Goal: Navigation & Orientation: Find specific page/section

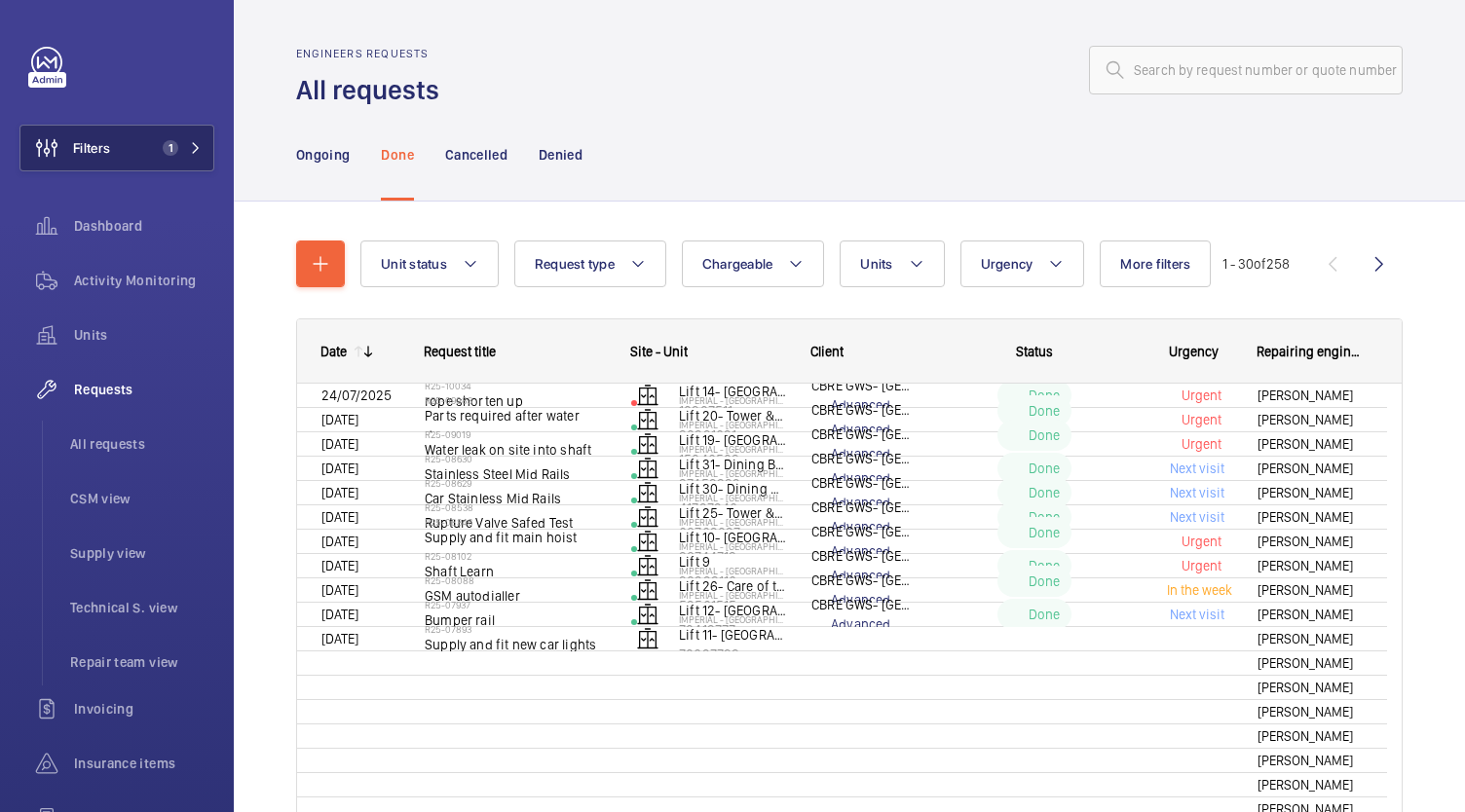
click at [134, 161] on button "Filters 1" at bounding box center [117, 148] width 195 height 47
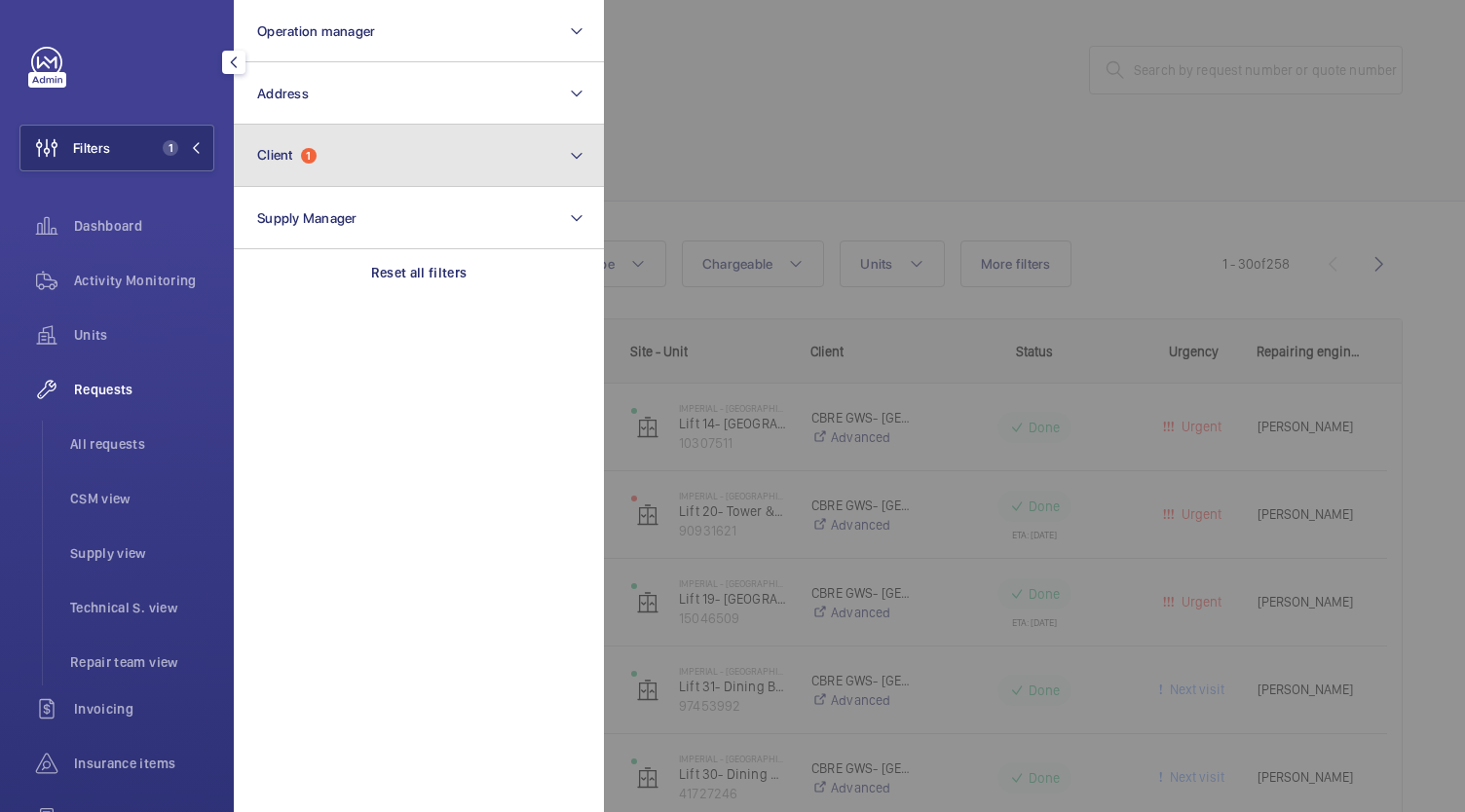
click at [332, 162] on button "Client 1" at bounding box center [419, 155] width 370 height 62
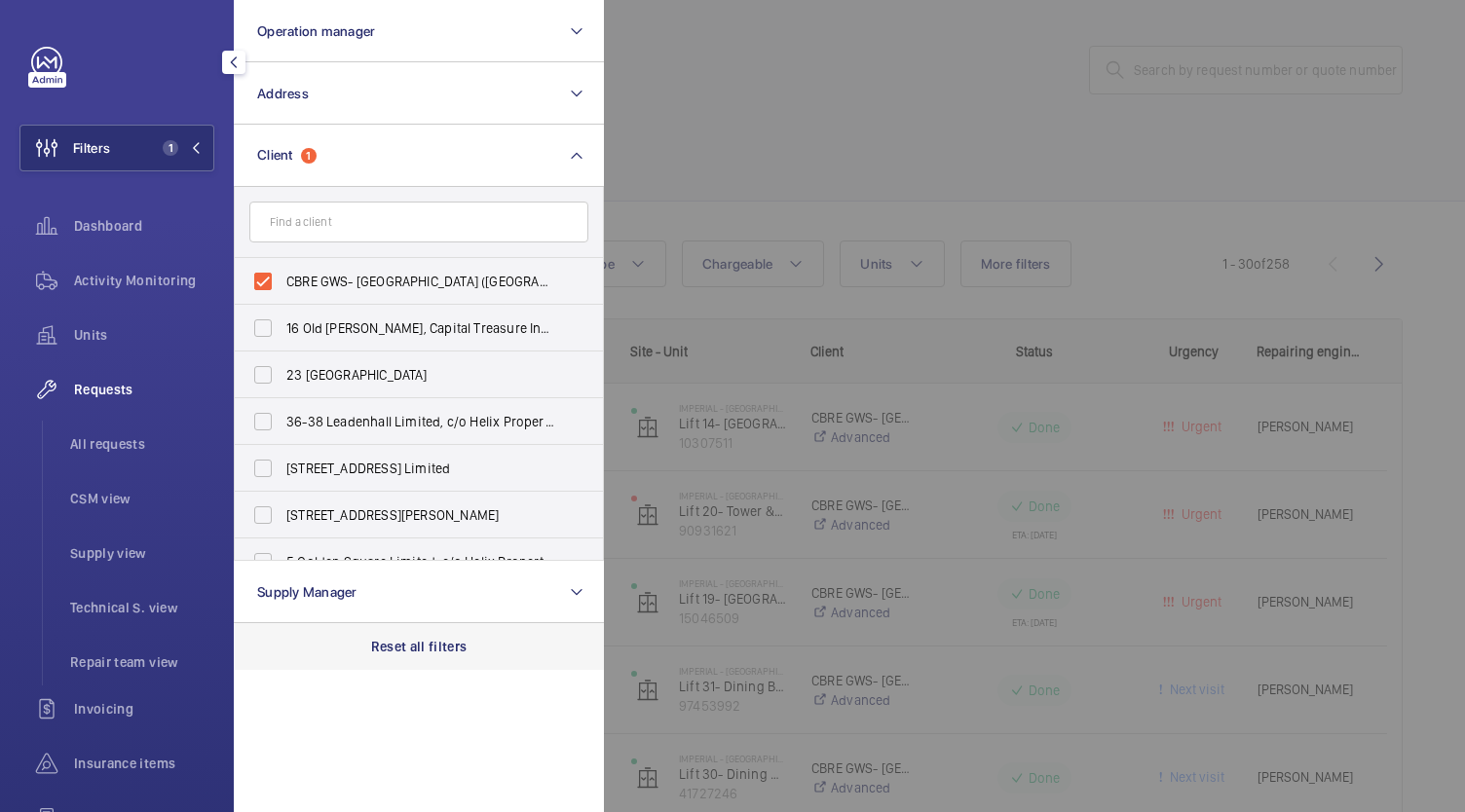
click at [403, 662] on div "Reset all filters" at bounding box center [419, 647] width 370 height 47
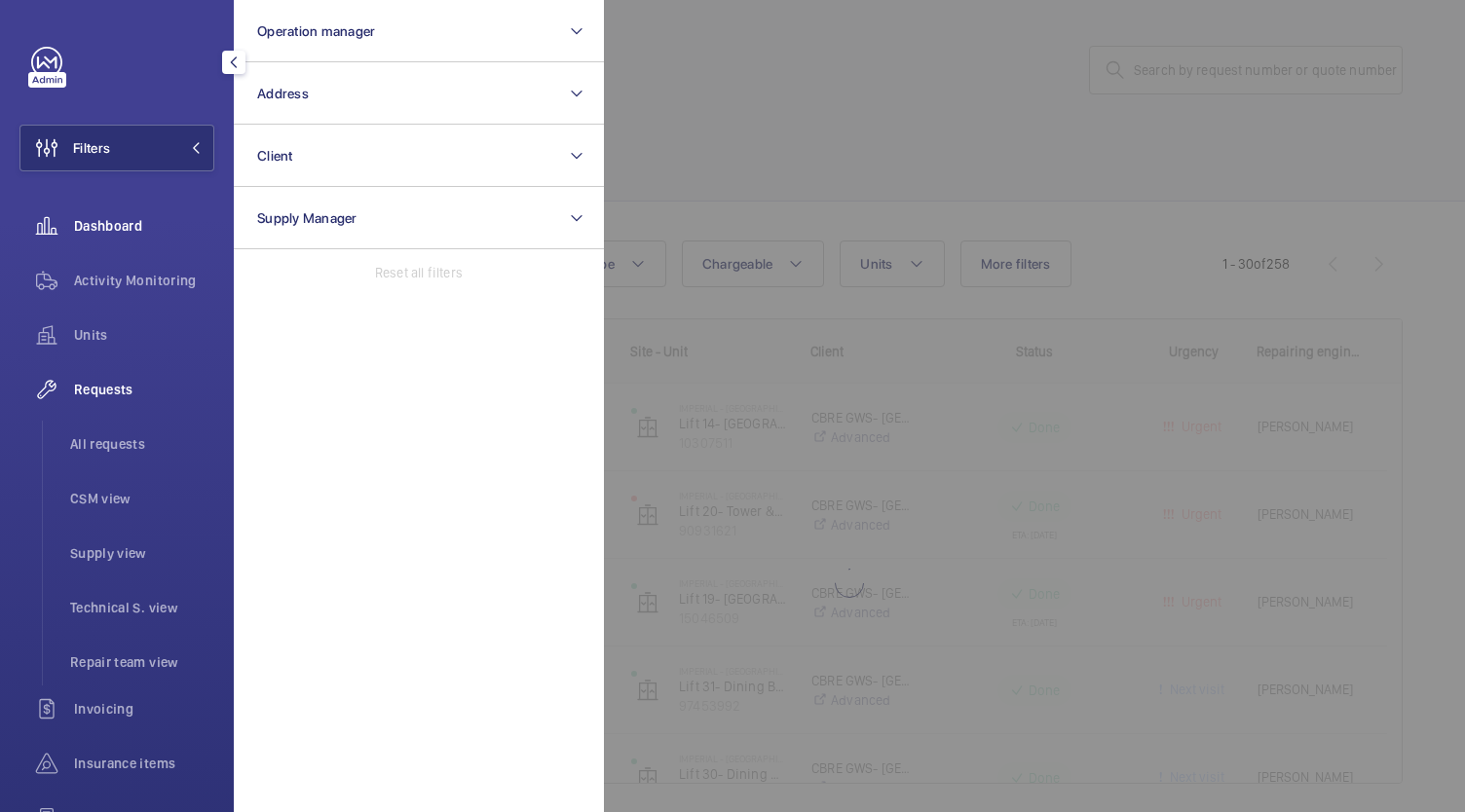
click at [93, 225] on span "Dashboard" at bounding box center [144, 226] width 141 height 20
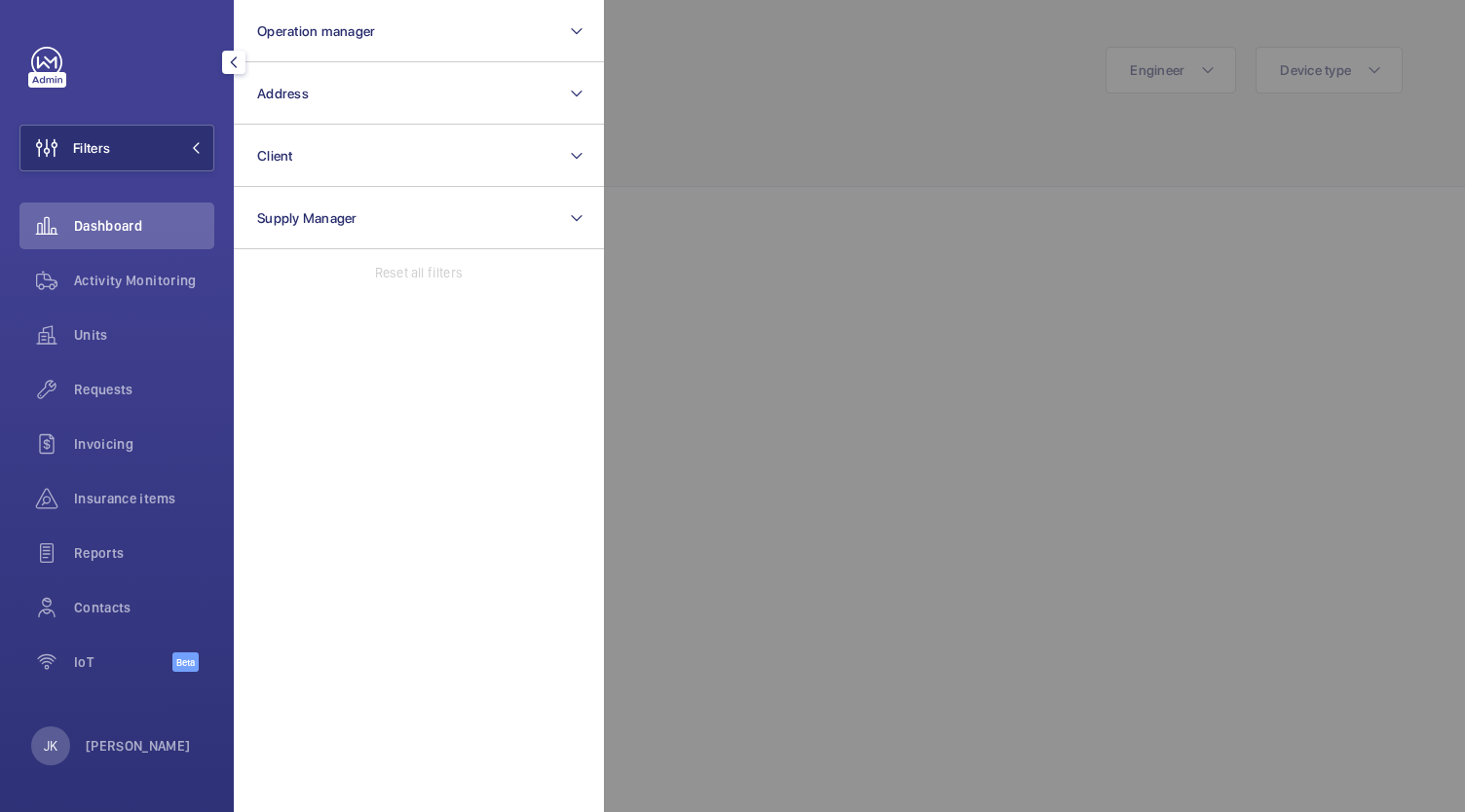
click at [942, 288] on div at bounding box center [1336, 406] width 1465 height 812
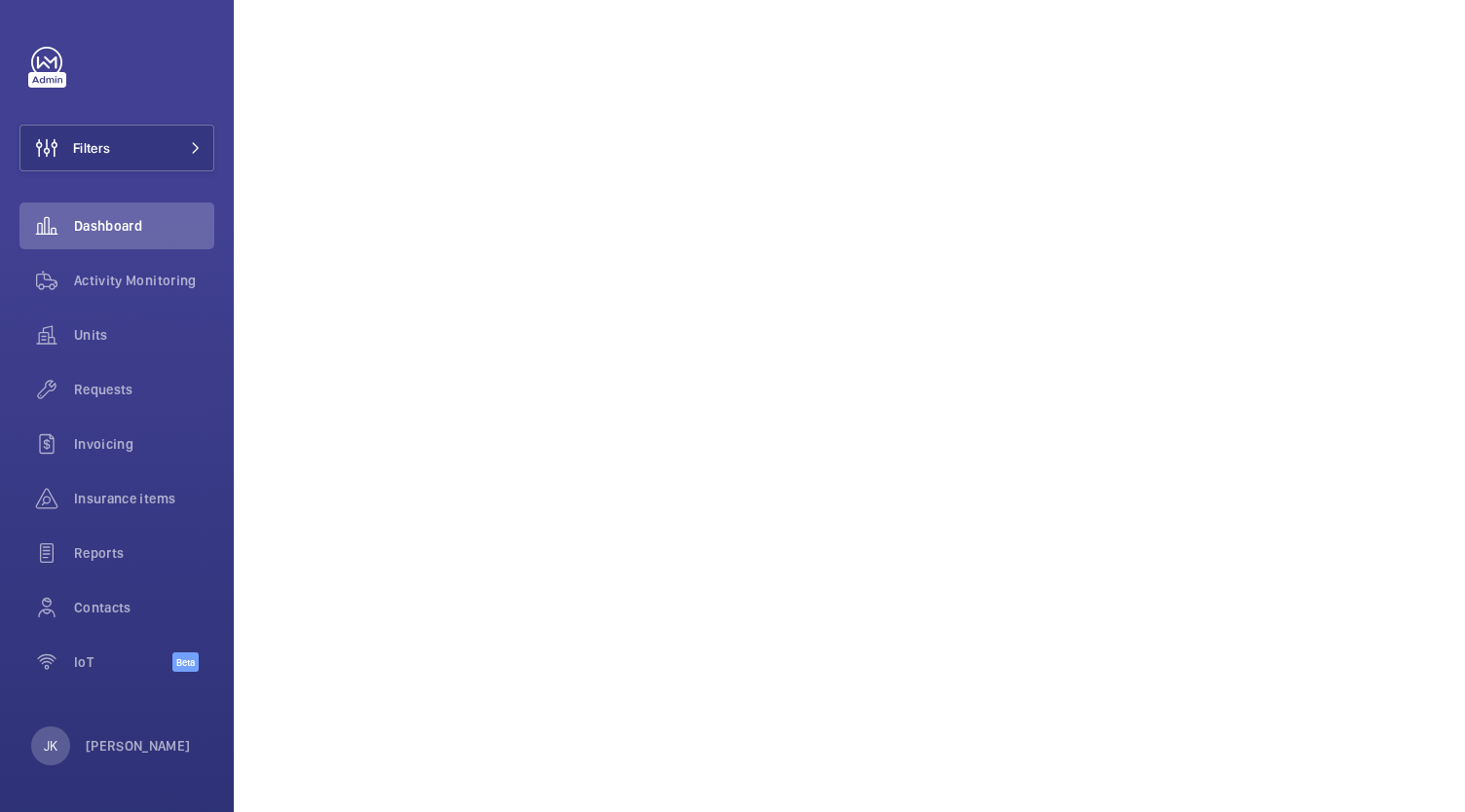
scroll to position [1128, 0]
